Goal: Task Accomplishment & Management: Manage account settings

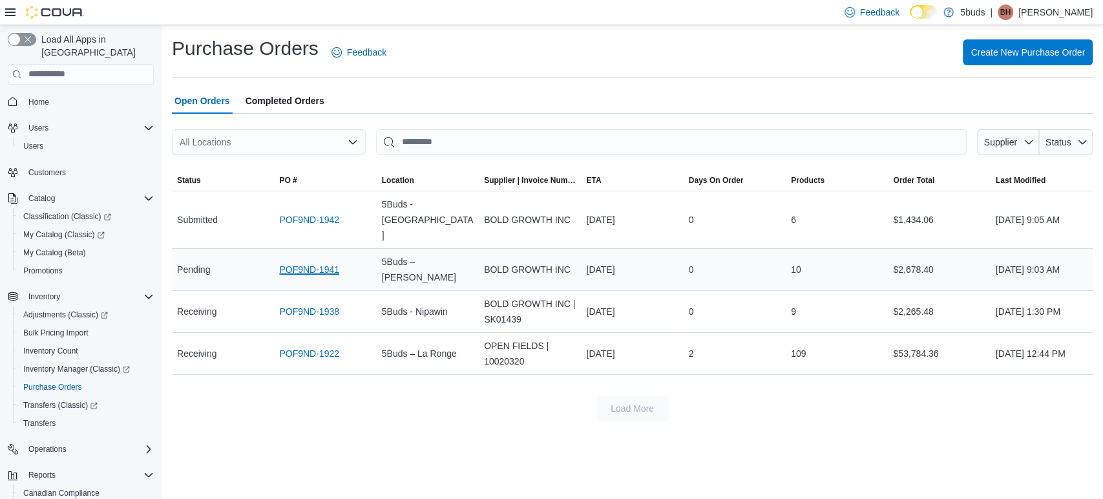
click at [300, 262] on link "POF9ND-1941" at bounding box center [309, 270] width 60 height 16
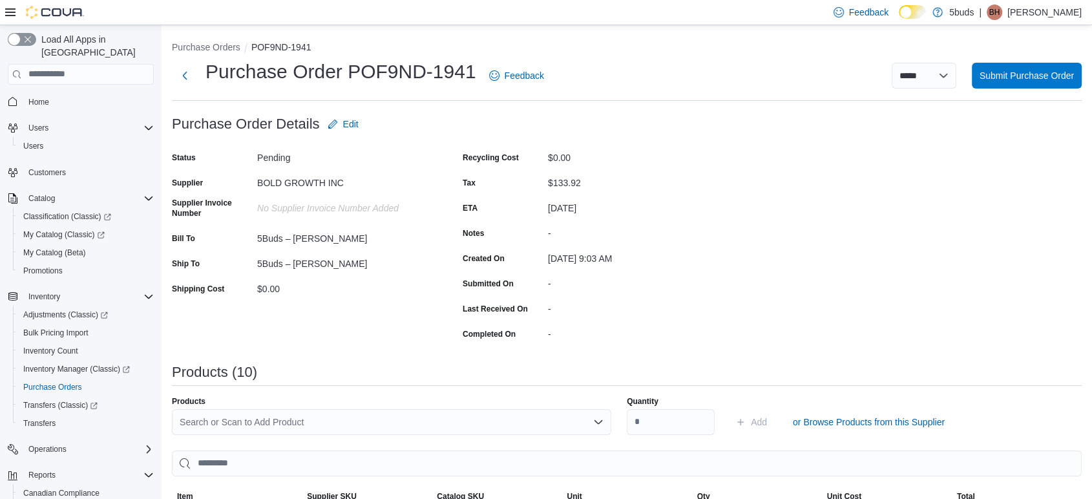
click at [1040, 59] on div "Purchase Order POF9ND-1941 Feedback ***** ***** ****** Submit Purchase Order" at bounding box center [627, 76] width 910 height 34
drag, startPoint x: 1039, startPoint y: 67, endPoint x: 1035, endPoint y: 74, distance: 8.1
click at [1038, 67] on span "Submit Purchase Order" at bounding box center [1027, 75] width 94 height 26
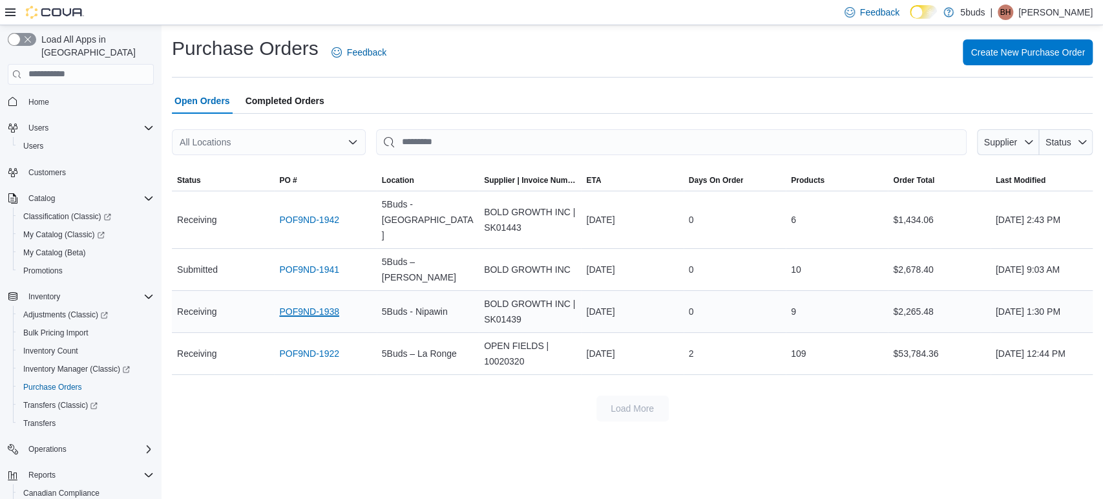
click at [286, 304] on link "POF9ND-1938" at bounding box center [309, 312] width 60 height 16
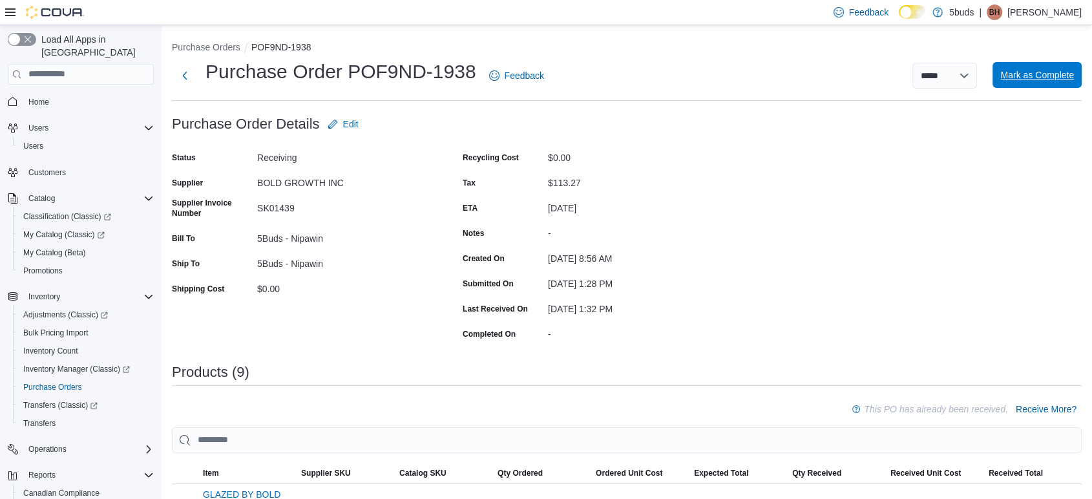
click at [1046, 75] on span "Mark as Complete" at bounding box center [1038, 75] width 74 height 13
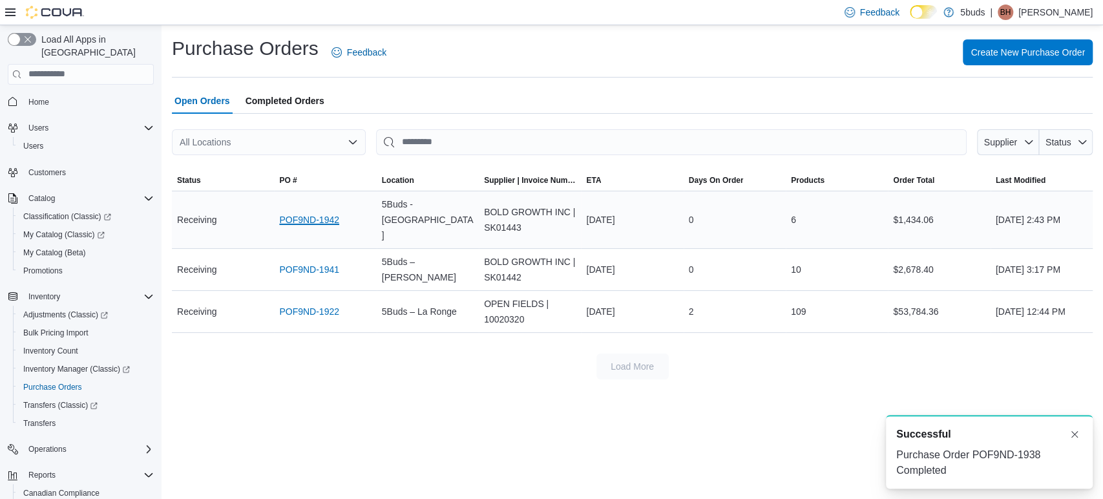
click at [326, 212] on link "POF9ND-1942" at bounding box center [309, 220] width 60 height 16
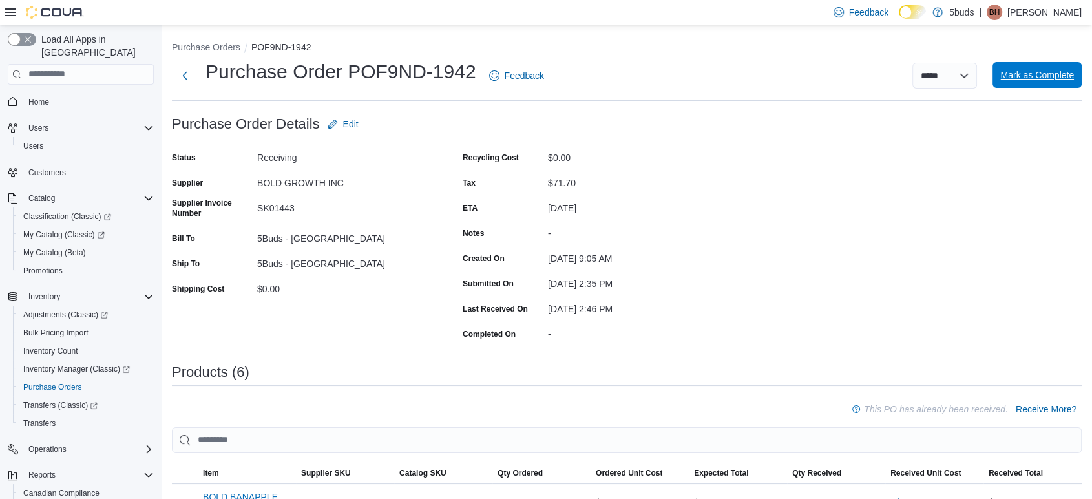
click at [1060, 79] on span "Mark as Complete" at bounding box center [1038, 75] width 74 height 13
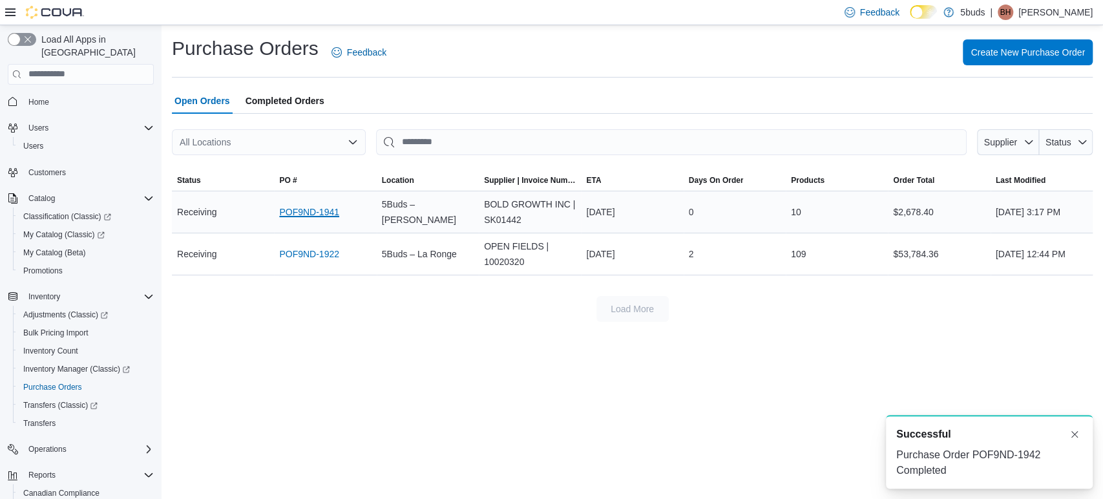
click at [299, 210] on link "POF9ND-1941" at bounding box center [309, 212] width 60 height 16
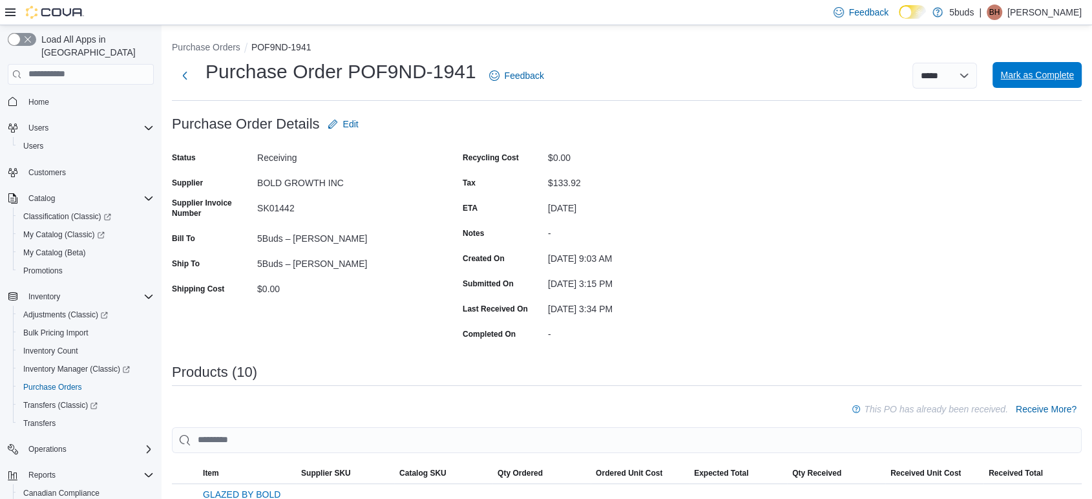
click at [1067, 72] on span "Mark as Complete" at bounding box center [1038, 75] width 74 height 13
